Goal: Navigation & Orientation: Find specific page/section

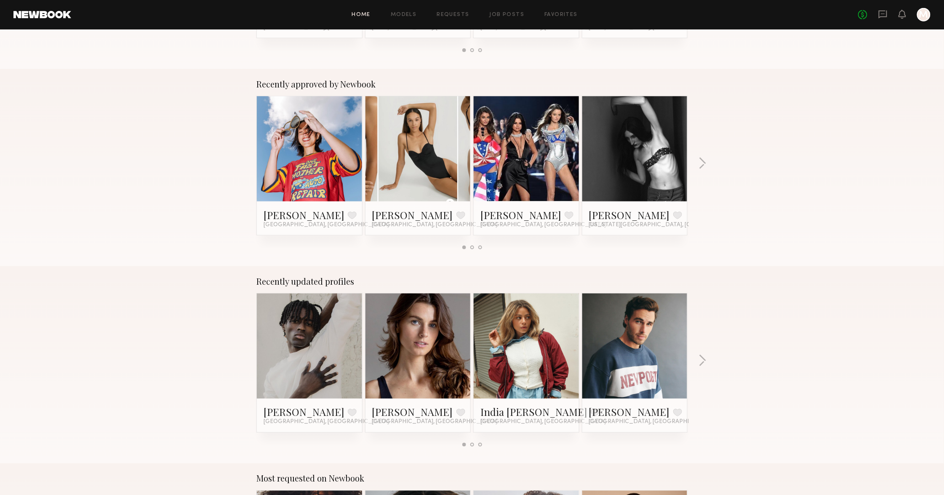
scroll to position [290, 0]
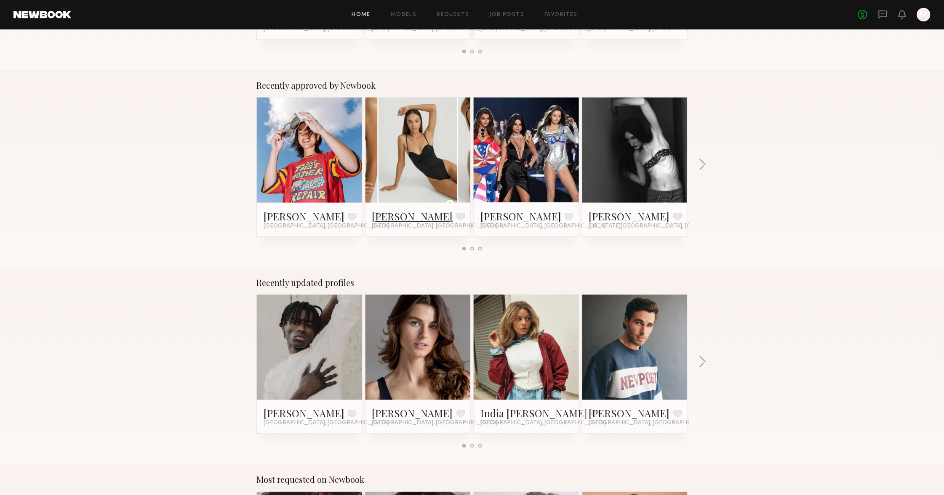
click at [386, 216] on link "[PERSON_NAME]" at bounding box center [412, 216] width 81 height 13
click at [284, 213] on link "Josie F." at bounding box center [303, 216] width 81 height 13
click at [701, 160] on button "button" at bounding box center [702, 166] width 8 height 14
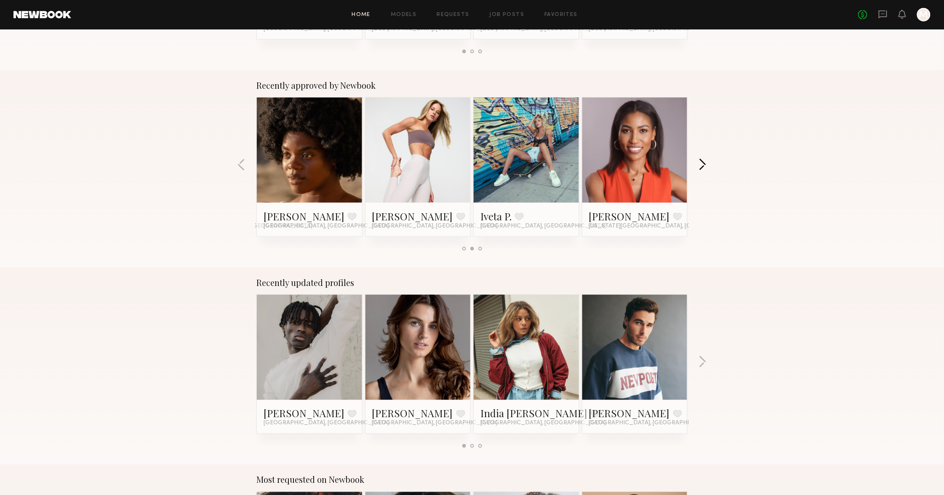
click at [701, 160] on button "button" at bounding box center [702, 166] width 8 height 14
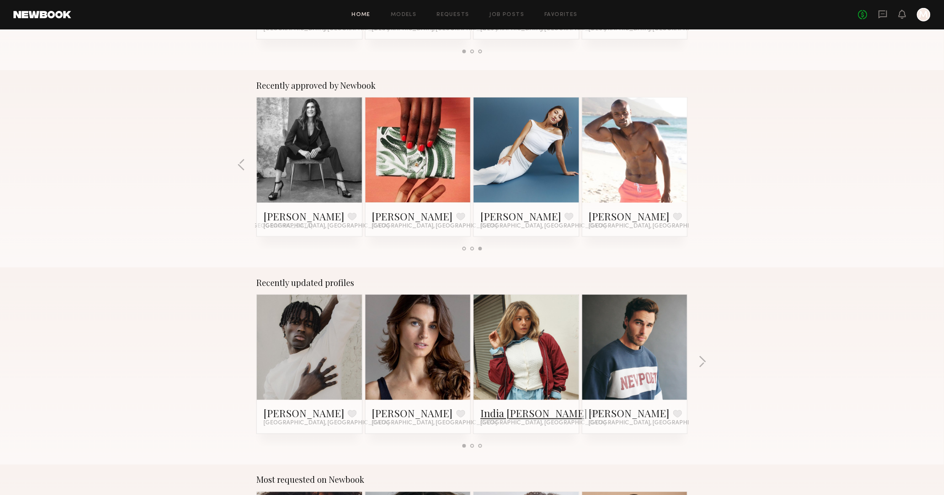
click at [529, 415] on link "India Rae H." at bounding box center [533, 413] width 107 height 13
click at [699, 356] on button "button" at bounding box center [702, 363] width 8 height 14
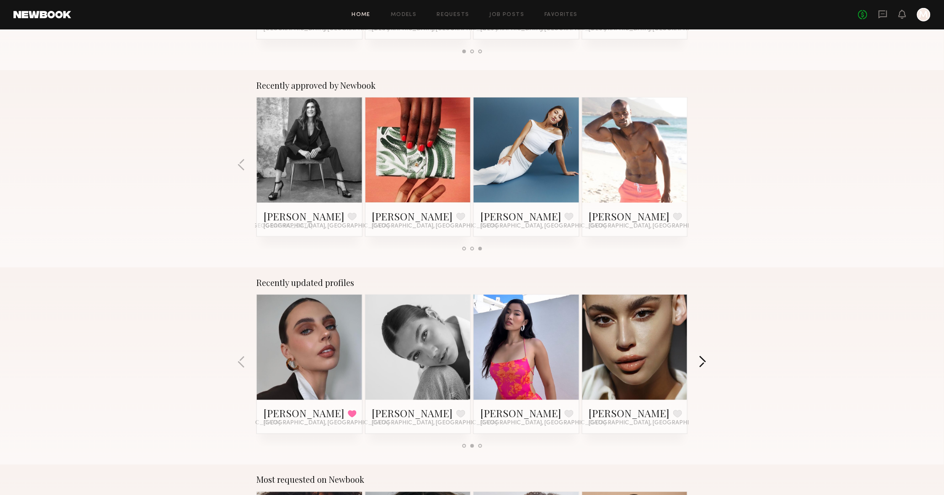
click at [699, 356] on button "button" at bounding box center [702, 363] width 8 height 14
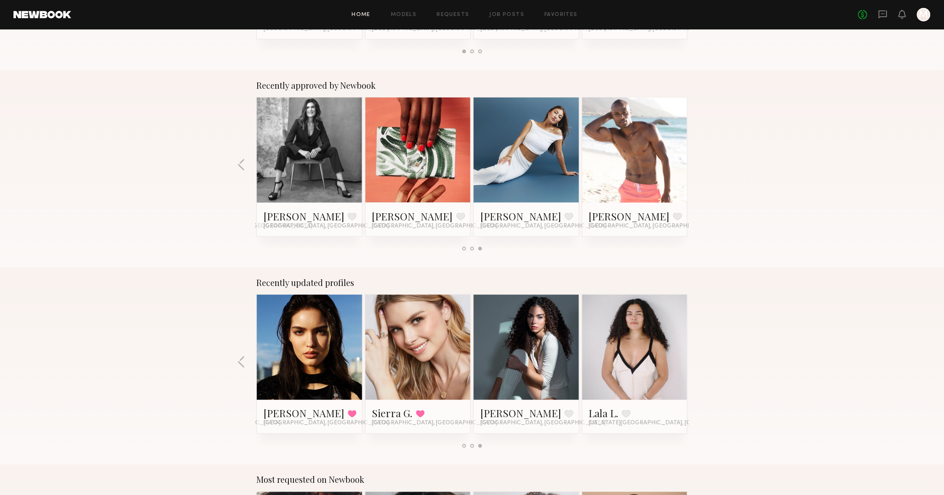
click at [699, 357] on div "Recently updated profiles Henri M. Favorite Los Angeles, CA Danielle S. Favorit…" at bounding box center [472, 366] width 944 height 197
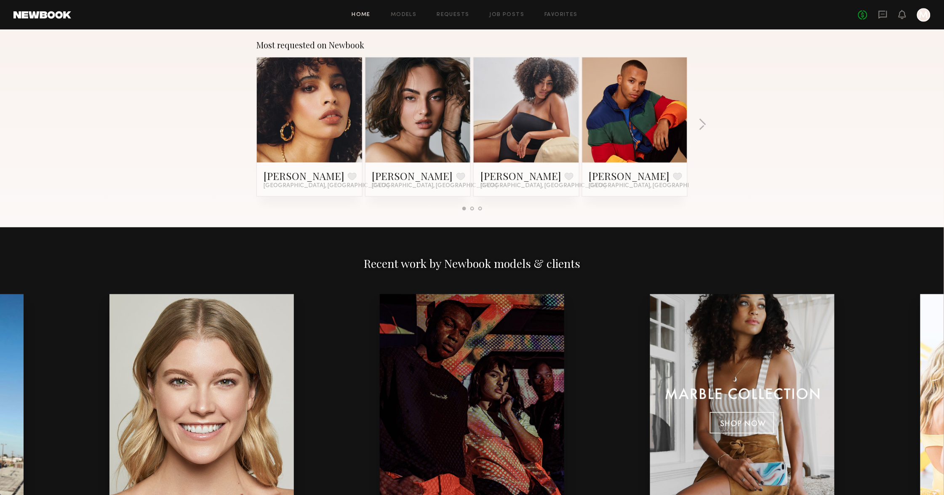
scroll to position [778, 0]
